Goal: Task Accomplishment & Management: Manage account settings

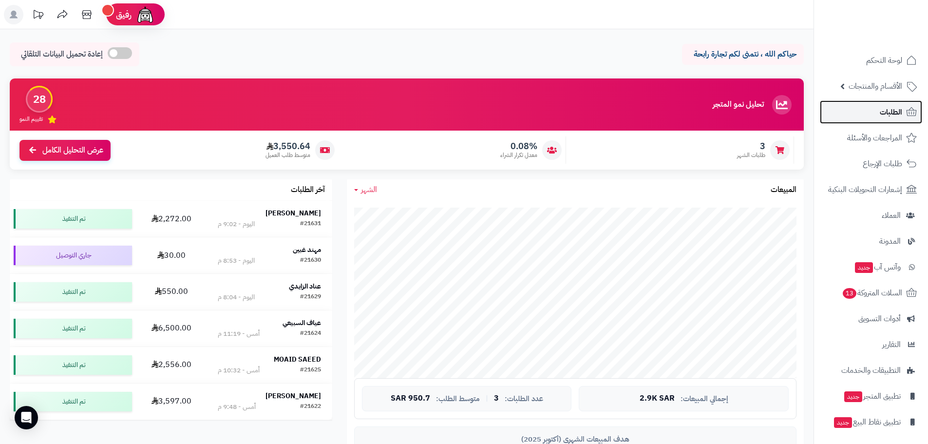
click at [863, 117] on link "الطلبات" at bounding box center [870, 111] width 102 height 23
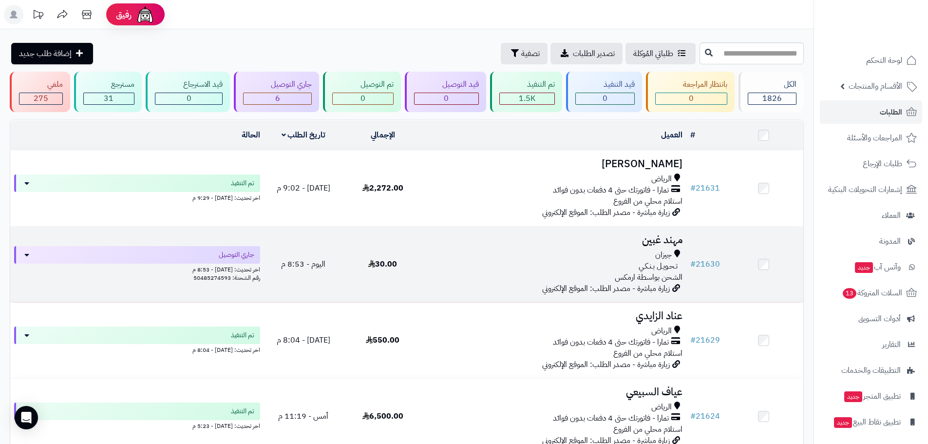
click at [658, 242] on h3 "مهند غبين" at bounding box center [554, 239] width 256 height 11
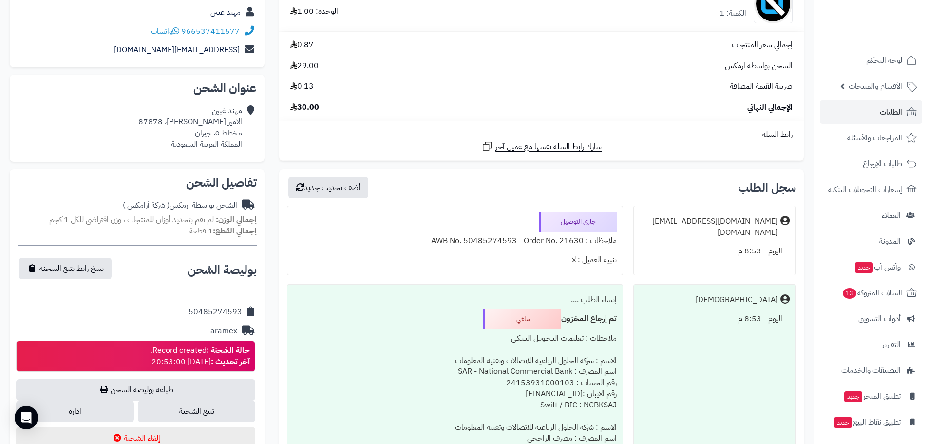
scroll to position [146, 0]
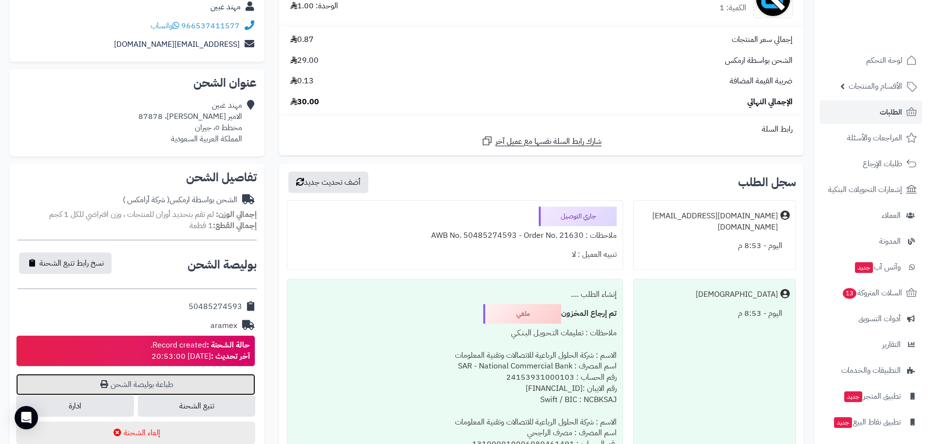
click at [176, 382] on link "طباعة بوليصة الشحن" at bounding box center [135, 383] width 239 height 21
